Goal: Task Accomplishment & Management: Use online tool/utility

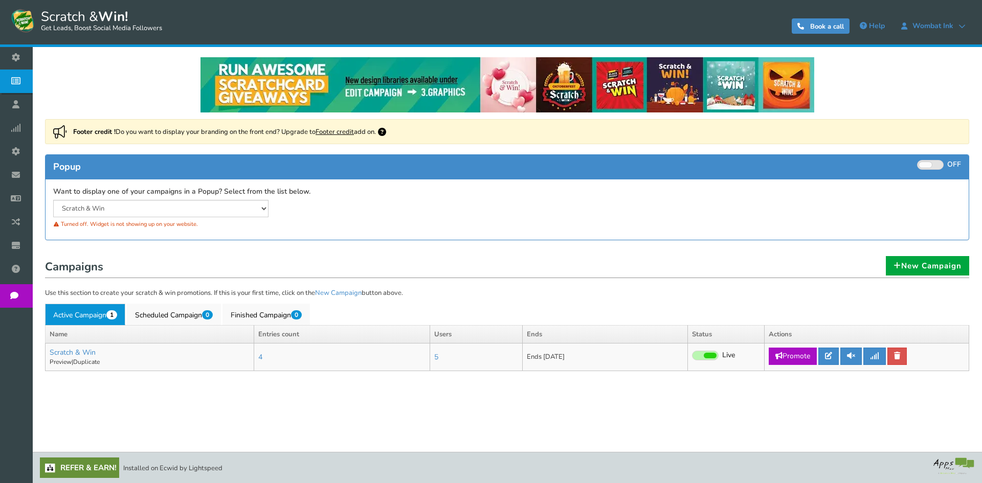
click at [126, 384] on div "NOTE: Scratch and Win plugin is deleted or deactivated. Please check and re-ins…" at bounding box center [507, 237] width 935 height 380
click at [342, 411] on div "NOTE: Scratch and Win plugin is deleted or deactivated. Please check and re-ins…" at bounding box center [507, 237] width 935 height 380
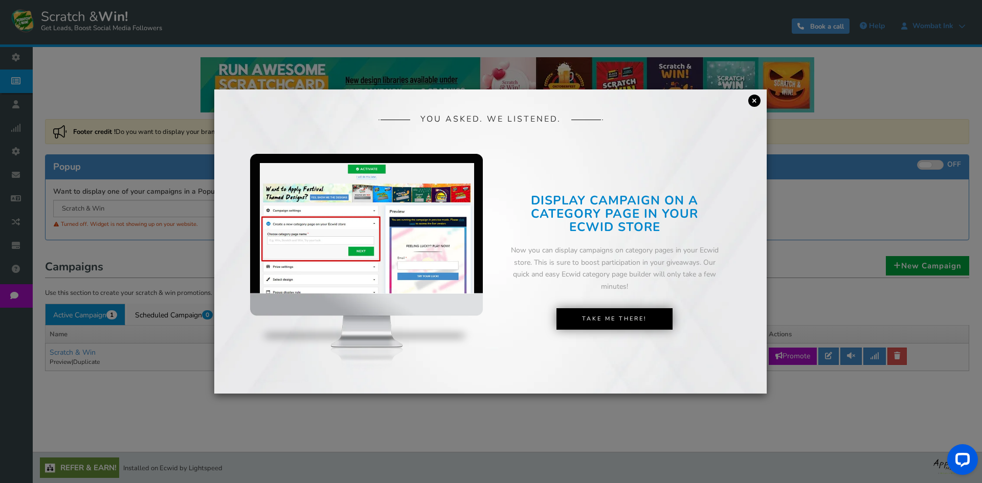
click at [758, 101] on link "×" at bounding box center [754, 101] width 12 height 12
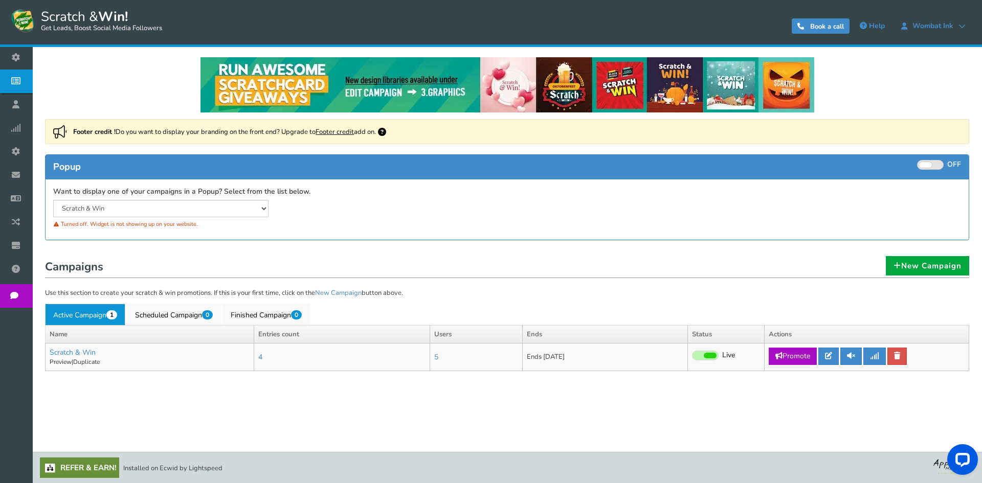
click at [354, 410] on div "NOTE: Scratch and Win plugin is deleted or deactivated. Please check and re-ins…" at bounding box center [507, 237] width 935 height 380
click at [830, 355] on icon at bounding box center [828, 355] width 7 height 7
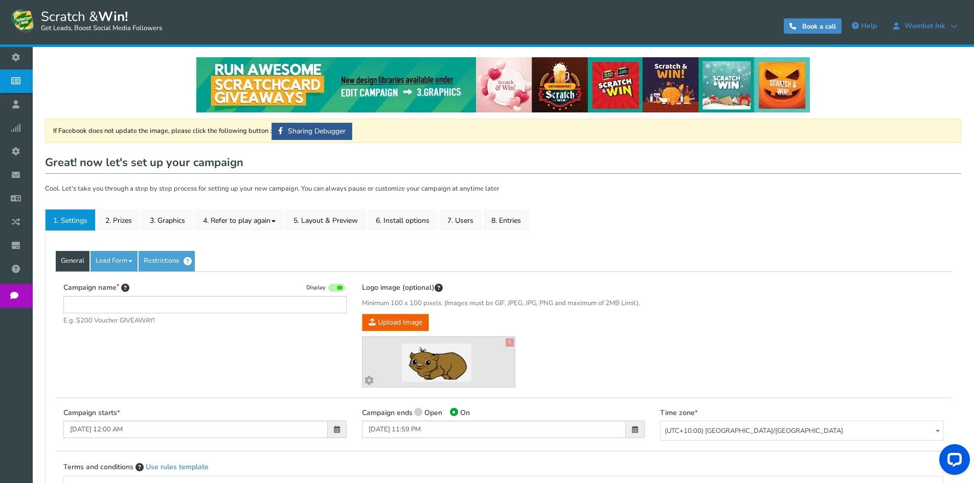
type input "Scratch & Win"
click at [117, 221] on link "2. Prizes" at bounding box center [118, 219] width 43 height 21
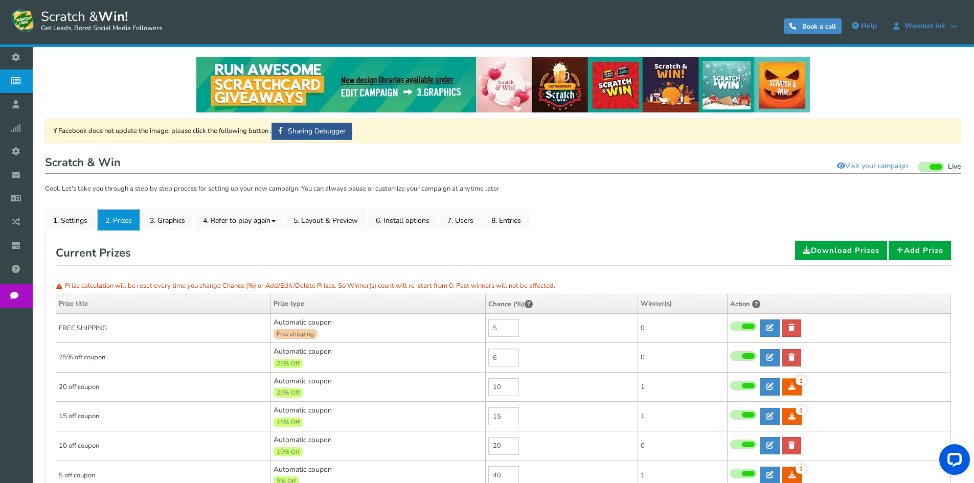
scroll to position [102, 0]
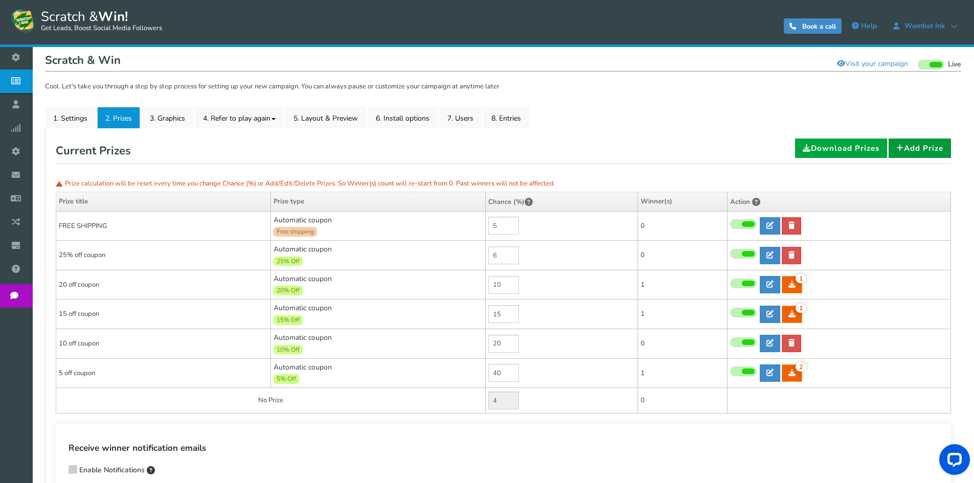
click at [923, 148] on link "Add Prize" at bounding box center [920, 148] width 62 height 19
